Goal: Information Seeking & Learning: Learn about a topic

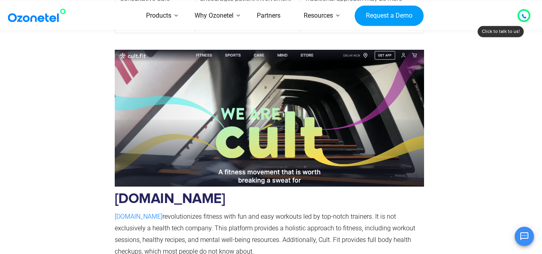
scroll to position [928, 0]
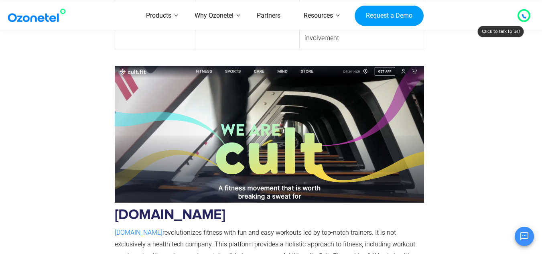
drag, startPoint x: 0, startPoint y: 0, endPoint x: 529, endPoint y: 36, distance: 530.0
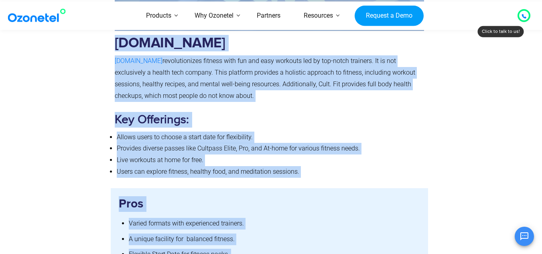
scroll to position [1177, 0]
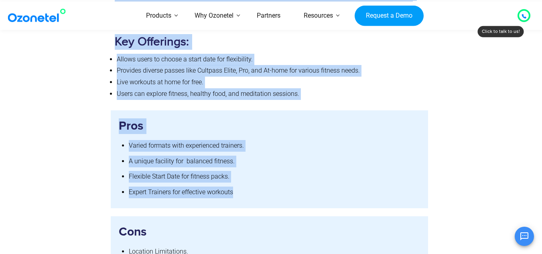
drag, startPoint x: 529, startPoint y: 34, endPoint x: 480, endPoint y: 161, distance: 135.6
click at [480, 161] on div at bounding box center [473, 159] width 90 height 98
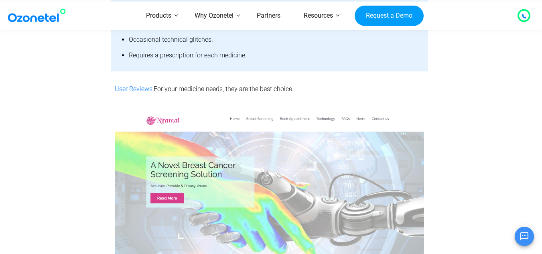
scroll to position [5070, 0]
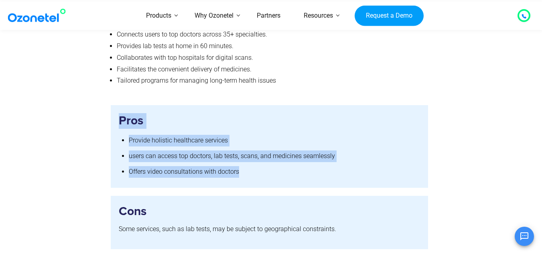
drag, startPoint x: 520, startPoint y: 131, endPoint x: 528, endPoint y: 41, distance: 90.5
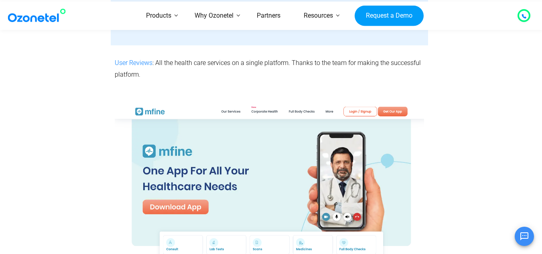
scroll to position [4734, 0]
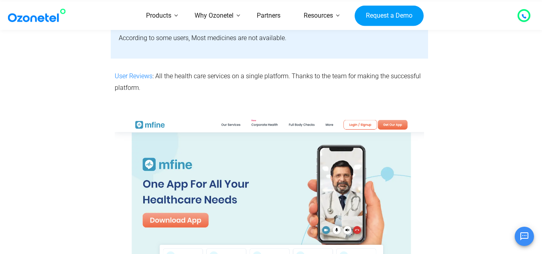
click at [481, 30] on div "Products AI & CX Voice AI Agents Agent Assist Voice of Customer Quality Audits …" at bounding box center [314, 16] width 441 height 28
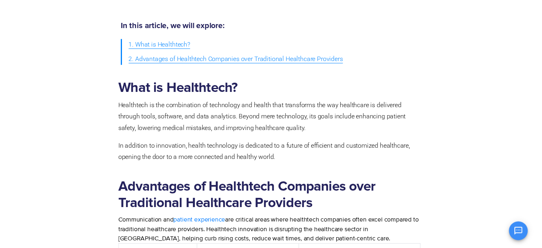
scroll to position [0, 0]
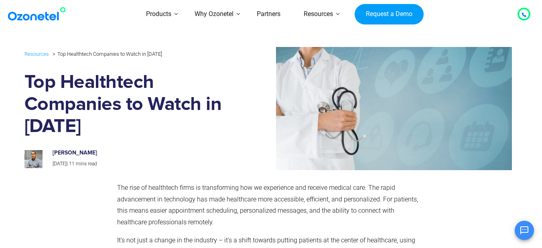
drag, startPoint x: 547, startPoint y: 227, endPoint x: 179, endPoint y: 135, distance: 379.3
click at [179, 135] on h1 "Top Healthtech Companies to Watch in [DATE]" at bounding box center [127, 104] width 206 height 66
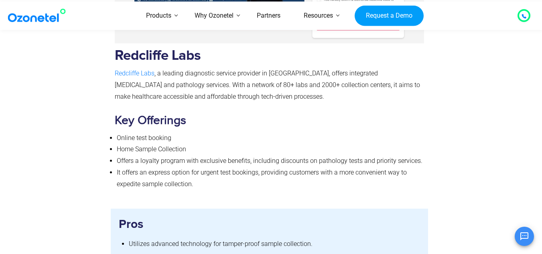
scroll to position [7257, 0]
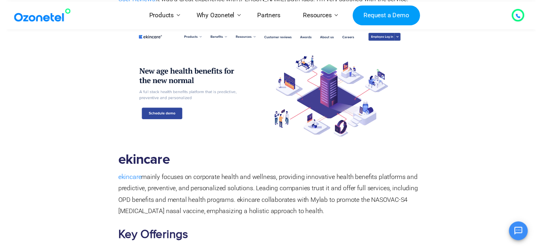
scroll to position [0, 0]
